Goal: Transaction & Acquisition: Purchase product/service

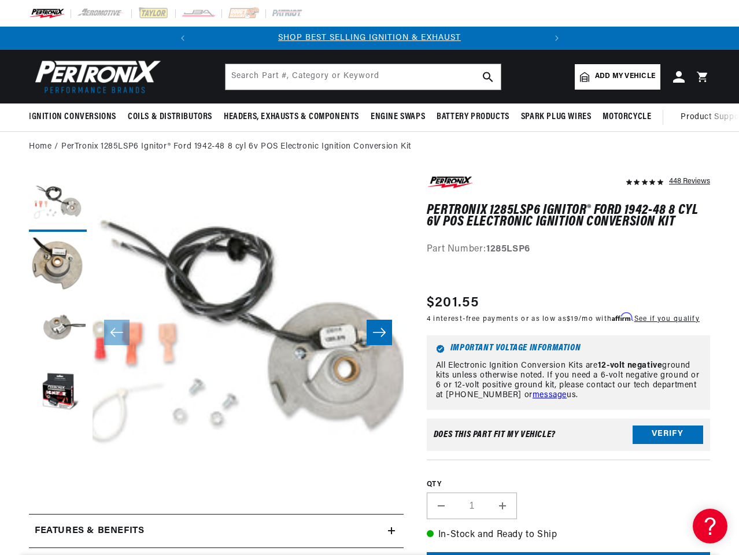
click at [61, 516] on button "Open media 1 in modal" at bounding box center [61, 516] width 0 height 0
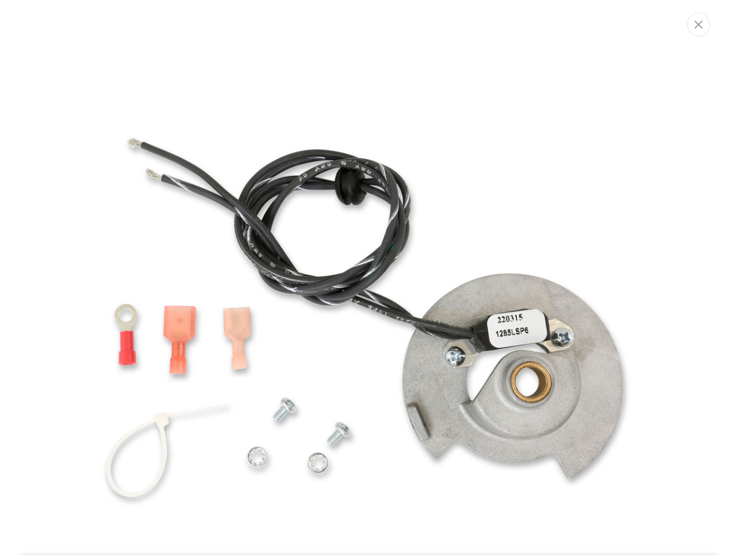
click at [183, 38] on img "Media gallery" at bounding box center [370, 318] width 612 height 612
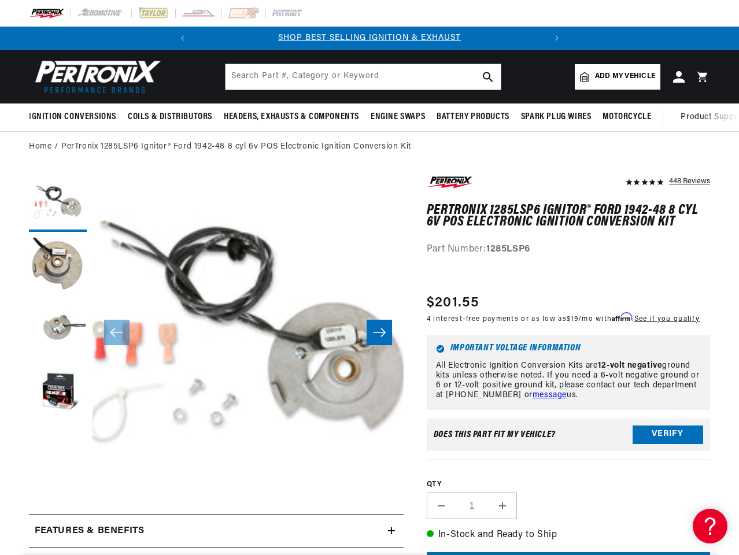
click at [642, 38] on slideshow-component "SHOP BEST SELLING IGNITION & EXHAUST FREE SHIPPING ON ORDERS OVER $109" at bounding box center [369, 38] width 739 height 23
click at [556, 38] on icon "Translation missing: en.sections.announcements.next_announcement" at bounding box center [556, 38] width 3 height 6
click at [75, 117] on span "Ignition Conversions" at bounding box center [72, 117] width 87 height 12
click at [169, 117] on span "Coils & Distributors" at bounding box center [170, 117] width 84 height 12
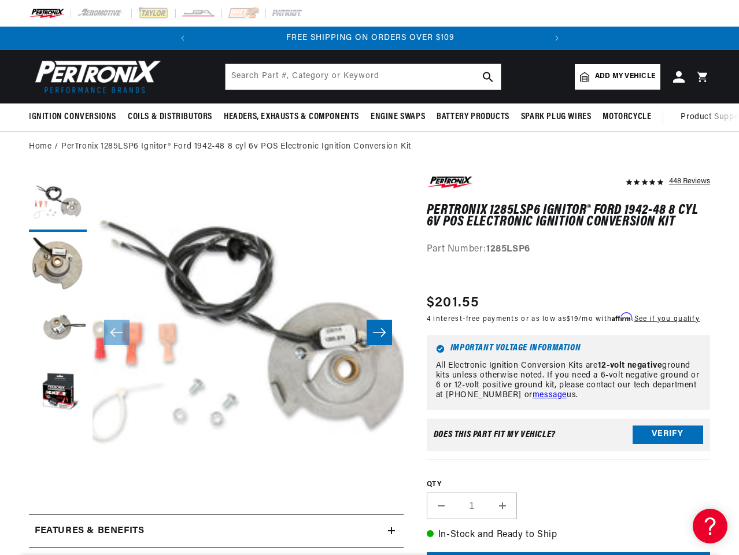
click at [290, 117] on span "Headers, Exhausts & Components" at bounding box center [291, 117] width 135 height 12
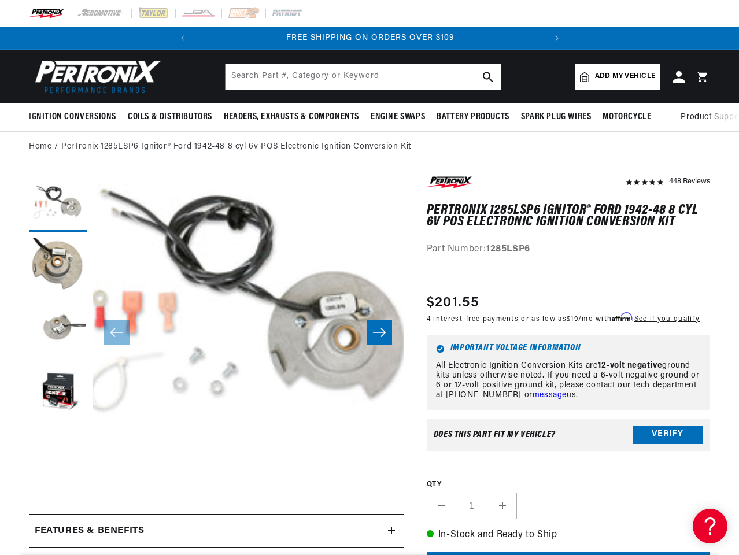
scroll to position [0, 0]
click at [397, 117] on span "Engine Swaps" at bounding box center [398, 117] width 54 height 12
